Goal: Navigation & Orientation: Find specific page/section

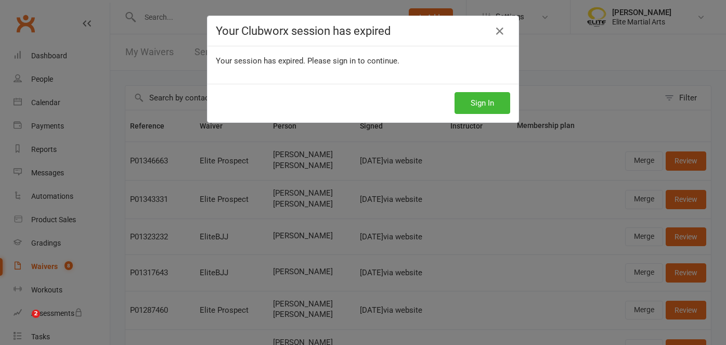
select select "100"
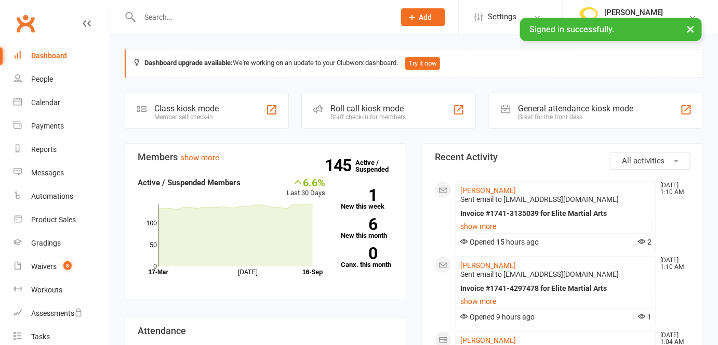
click at [179, 16] on input "text" at bounding box center [262, 17] width 251 height 15
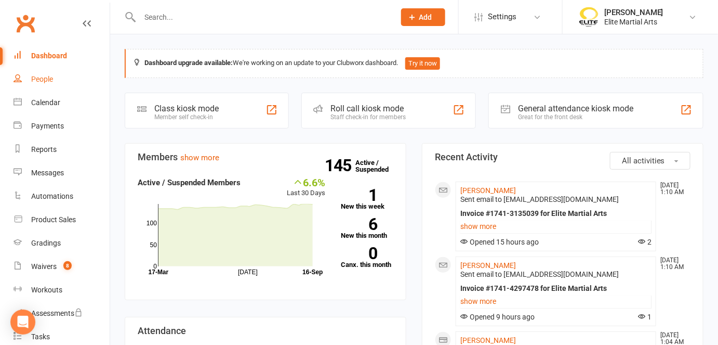
click at [34, 70] on link "People" at bounding box center [62, 79] width 96 height 23
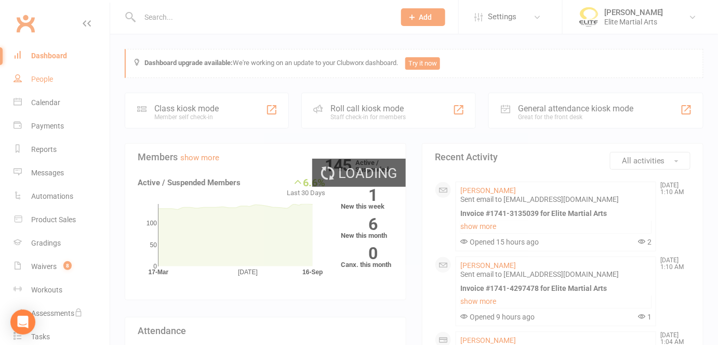
select select "100"
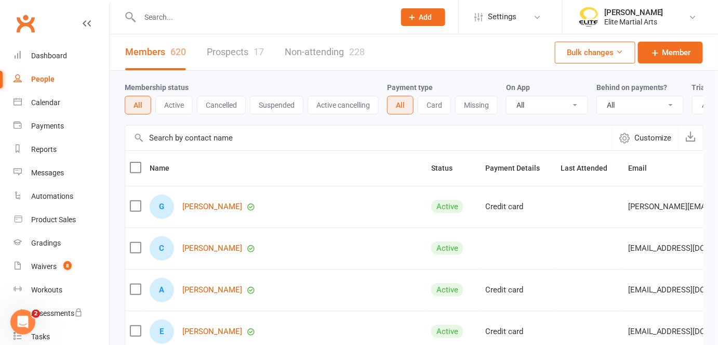
click at [229, 51] on link "Prospects 17" at bounding box center [235, 52] width 57 height 36
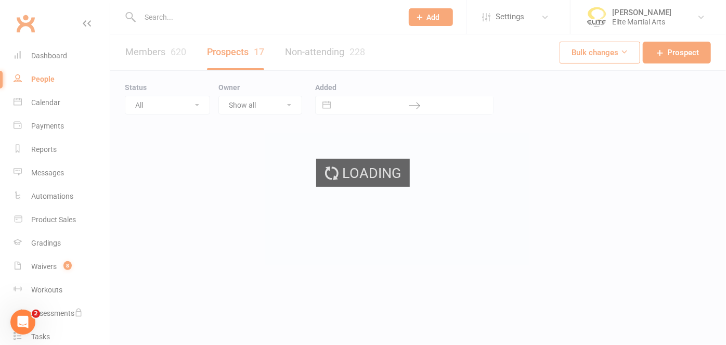
select select "100"
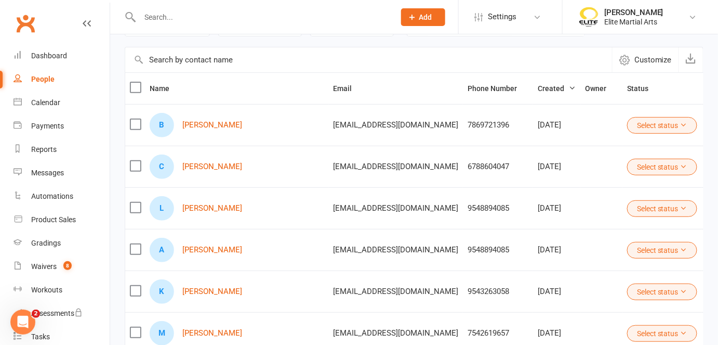
scroll to position [94, 0]
